Goal: Learn about a topic: Learn about a topic

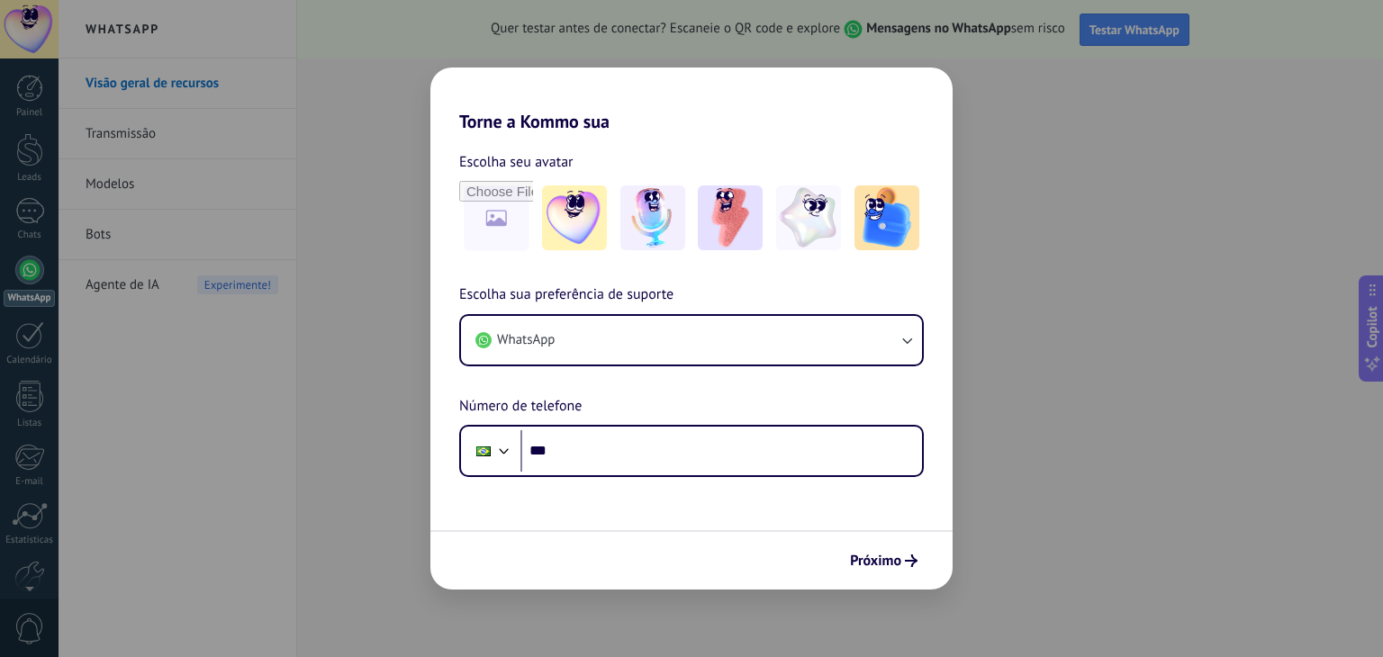
click at [379, 347] on div "Torne a Kommo sua Escolha seu avatar Escolha sua preferência de suporte WhatsAp…" at bounding box center [691, 328] width 1383 height 657
